Goal: Task Accomplishment & Management: Use online tool/utility

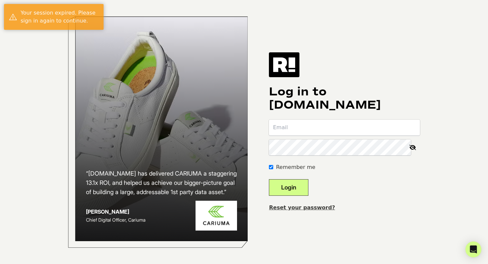
type input "[EMAIL_ADDRESS][DOMAIN_NAME]"
click at [298, 183] on button "Login" at bounding box center [288, 187] width 39 height 17
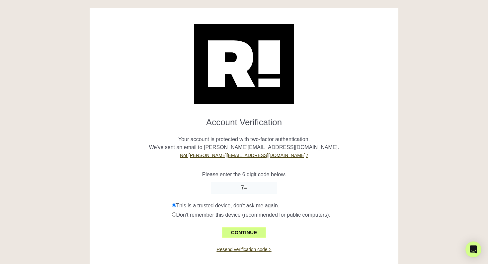
type input "7"
type input "887939"
click at [251, 232] on button "CONTINUE" at bounding box center [244, 232] width 44 height 11
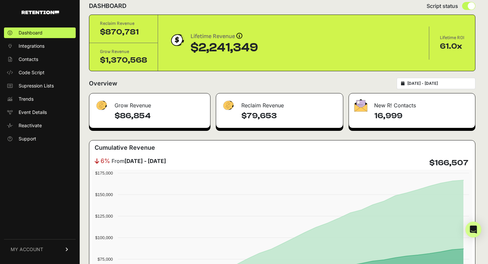
scroll to position [16, 0]
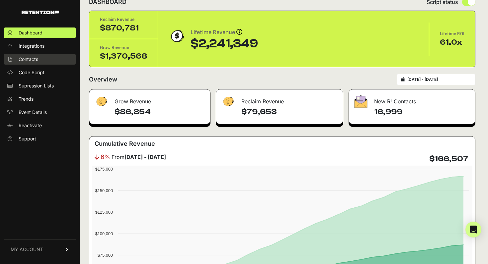
click at [44, 60] on link "Contacts" at bounding box center [40, 59] width 72 height 11
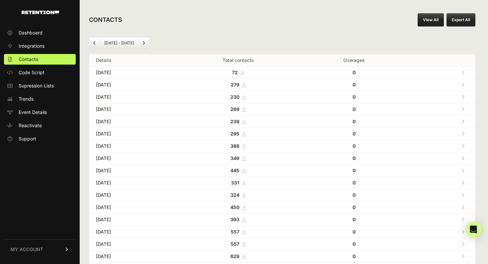
click at [142, 43] on icon "Next" at bounding box center [143, 43] width 3 height 4
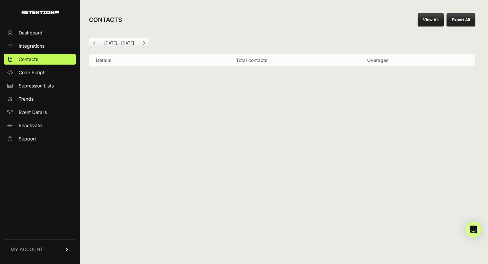
click at [100, 44] on li "Sep 15 - Oct 15" at bounding box center [119, 42] width 38 height 5
click at [95, 44] on icon "Previous" at bounding box center [94, 43] width 3 height 4
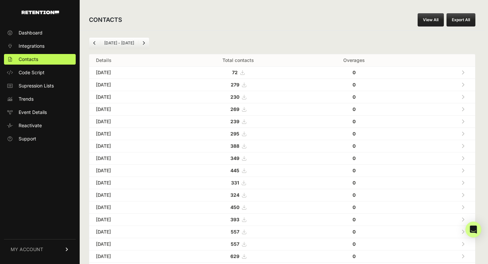
click at [94, 43] on icon "Previous" at bounding box center [94, 43] width 3 height 4
click at [95, 43] on icon "Previous" at bounding box center [94, 43] width 3 height 4
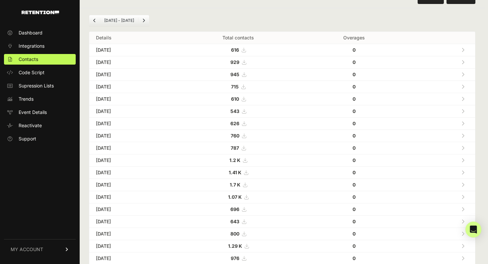
scroll to position [12, 0]
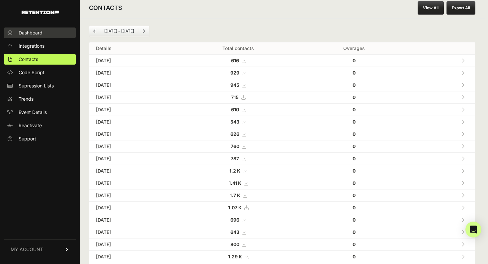
click at [30, 37] on link "Dashboard" at bounding box center [40, 33] width 72 height 11
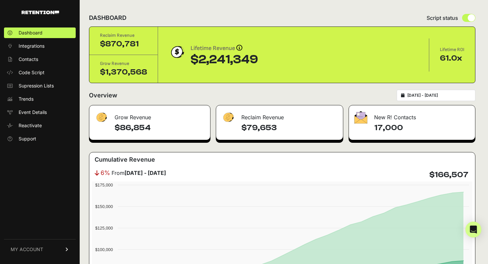
drag, startPoint x: 439, startPoint y: 45, endPoint x: 472, endPoint y: 70, distance: 41.5
click at [472, 70] on div "Reclaim Revenue $870,781 Grow Revenue $1,370,568 Lifetime Revenue Revenue attri…" at bounding box center [281, 55] width 385 height 56
